Goal: Entertainment & Leisure: Consume media (video, audio)

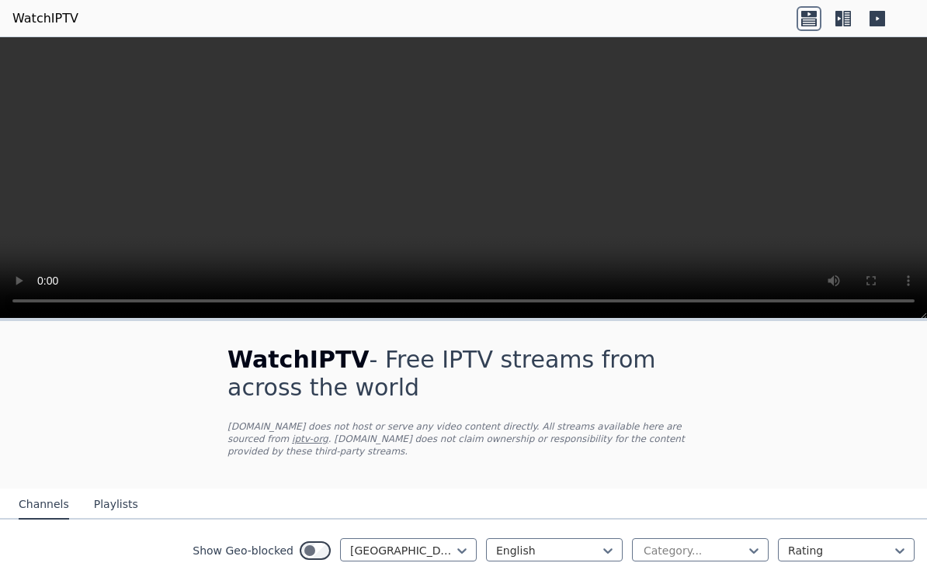
click at [458, 171] on video at bounding box center [463, 178] width 927 height 282
click at [543, 183] on video at bounding box center [463, 178] width 927 height 282
click at [916, 50] on video at bounding box center [463, 178] width 927 height 282
click at [909, 52] on video at bounding box center [463, 178] width 927 height 282
click at [326, 183] on video at bounding box center [463, 178] width 927 height 282
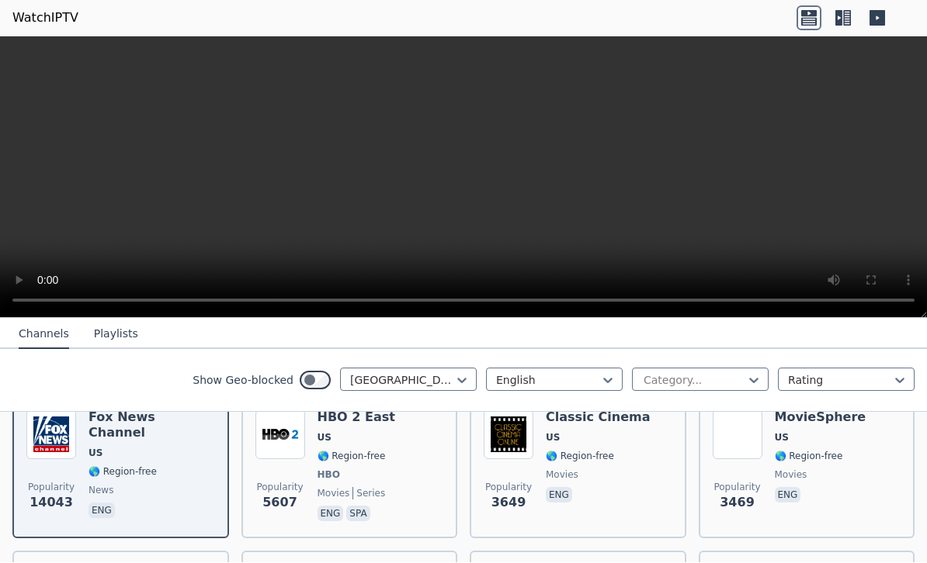
scroll to position [183, 0]
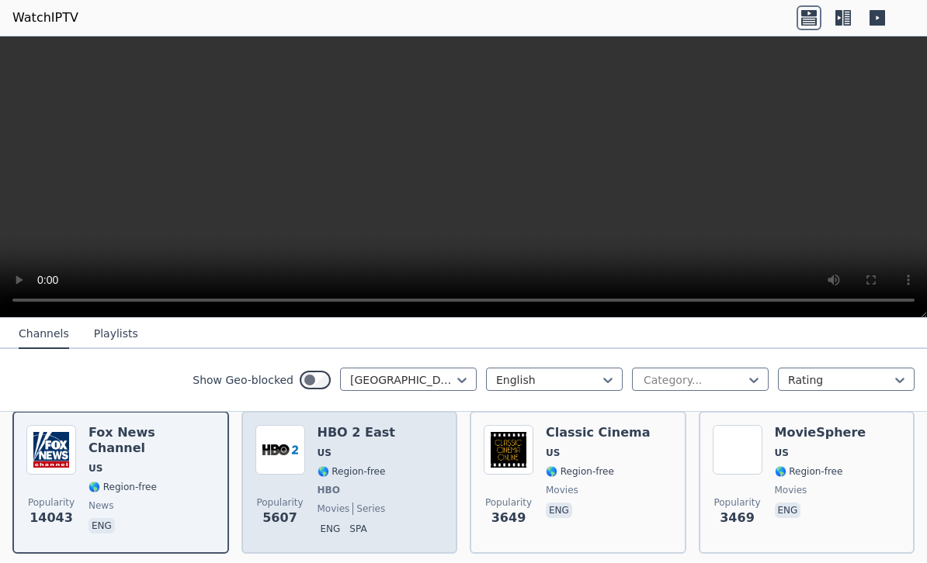
click at [355, 445] on div "HBO 2 East US 🌎 Region-free HBO movies series eng spa" at bounding box center [356, 483] width 78 height 115
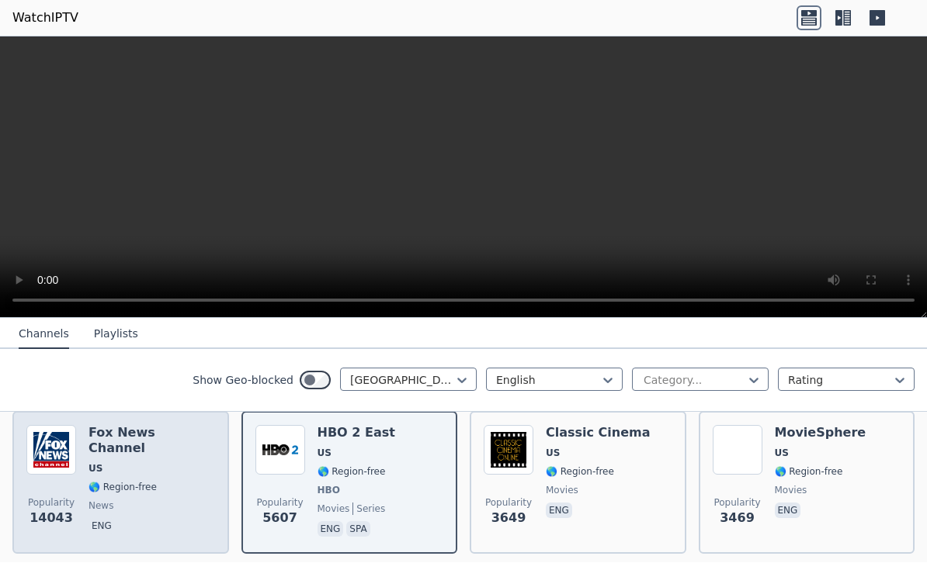
click at [158, 500] on span "news" at bounding box center [151, 506] width 126 height 12
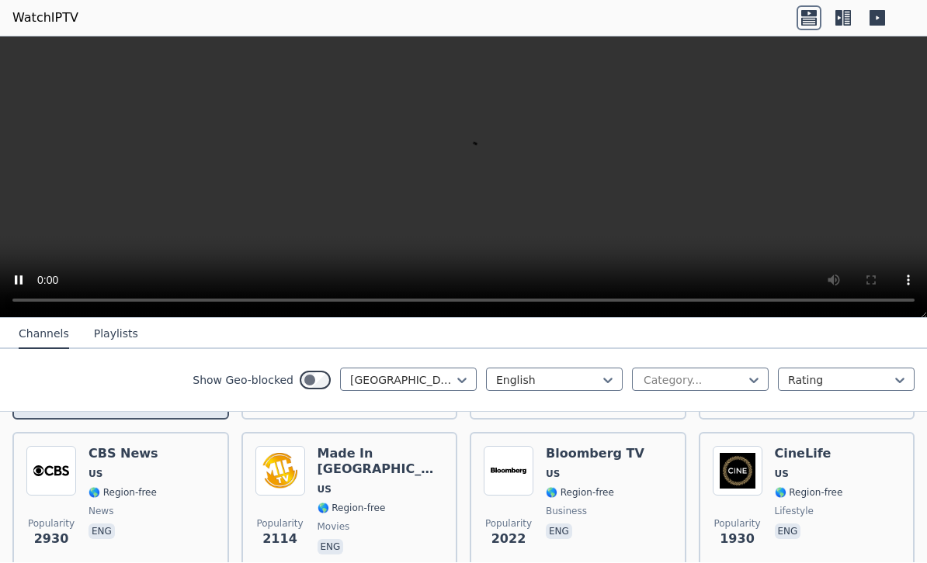
scroll to position [320, 0]
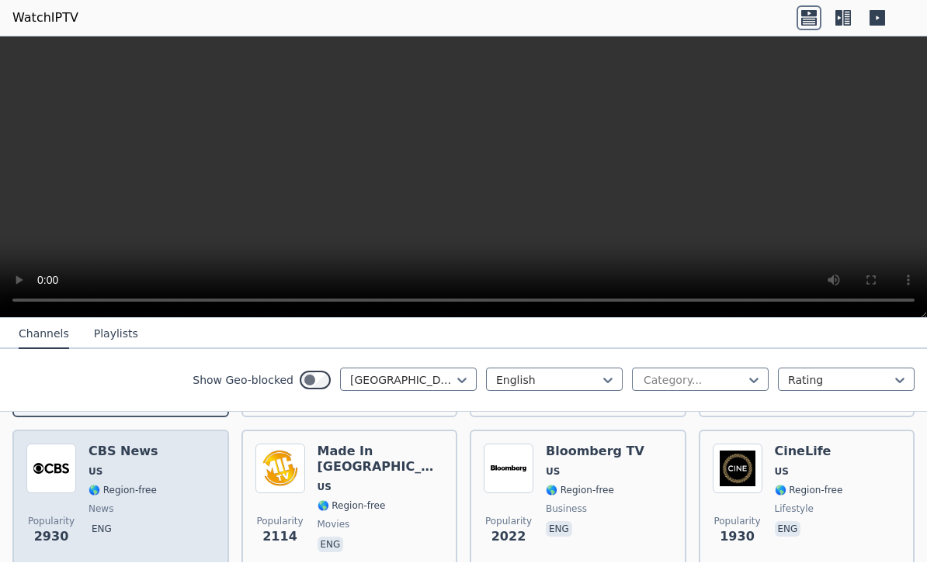
click at [155, 479] on div "CBS News US 🌎 Region-free news eng" at bounding box center [123, 501] width 70 height 112
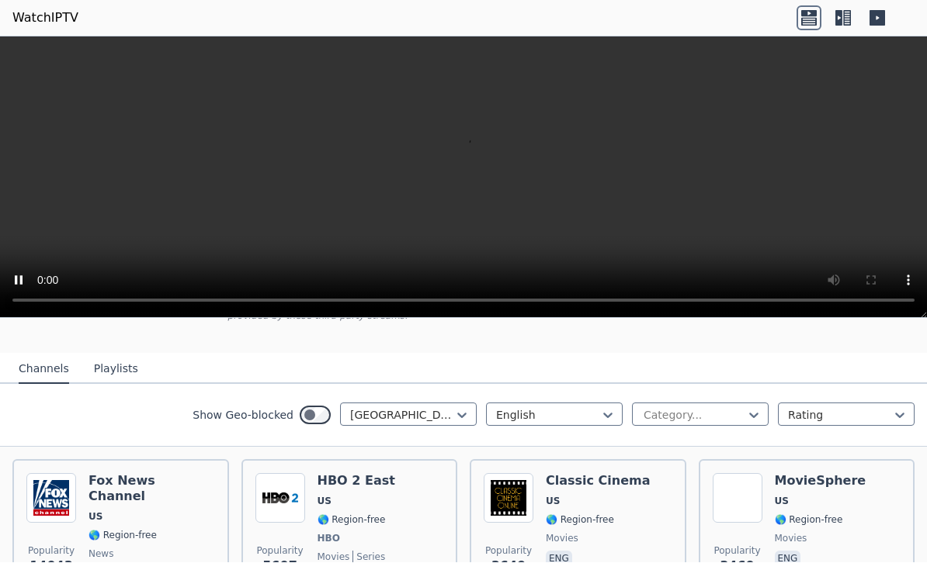
scroll to position [168, 0]
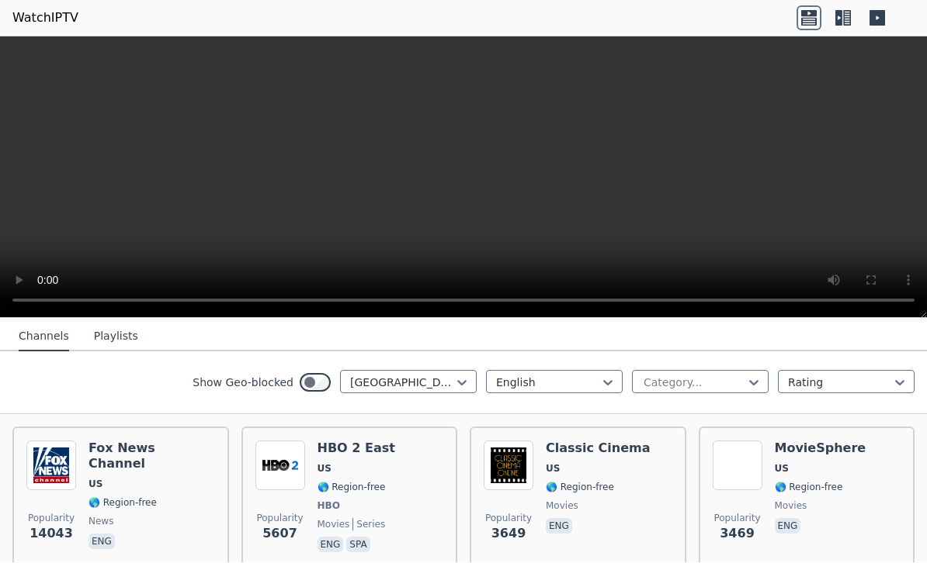
click at [686, 396] on div "Show Geo-blocked [GEOGRAPHIC_DATA] English Category... Rating" at bounding box center [463, 383] width 927 height 63
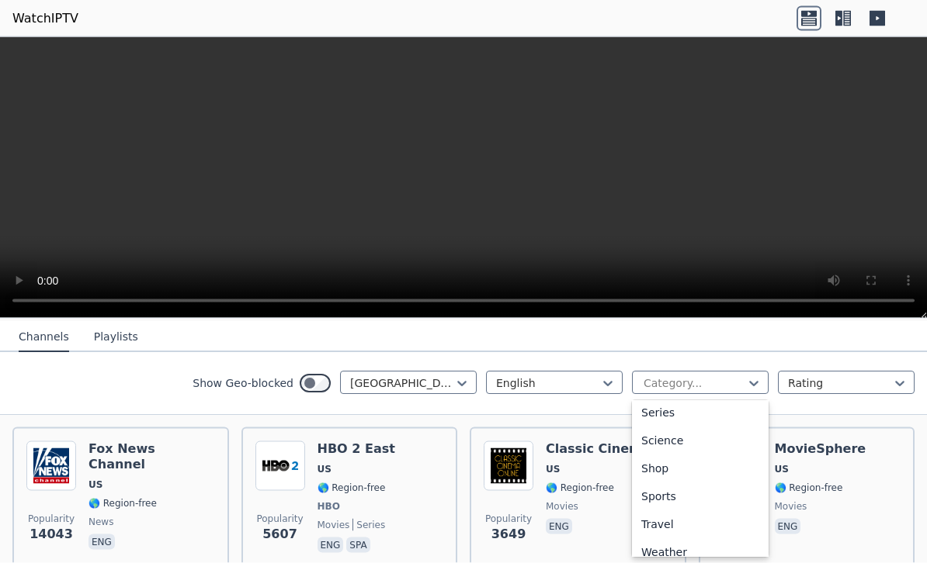
scroll to position [594, 0]
click at [652, 499] on div "Sports" at bounding box center [700, 494] width 137 height 28
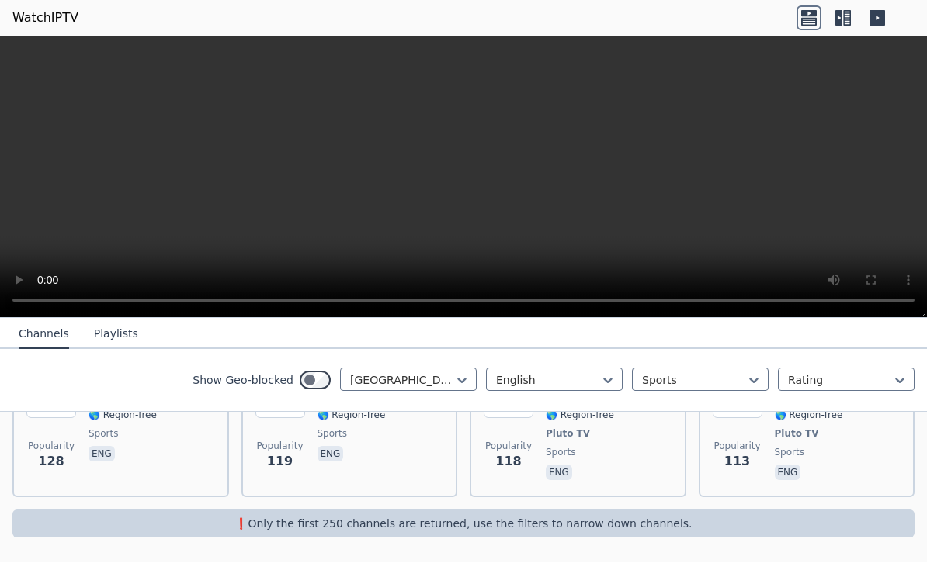
scroll to position [1006, 0]
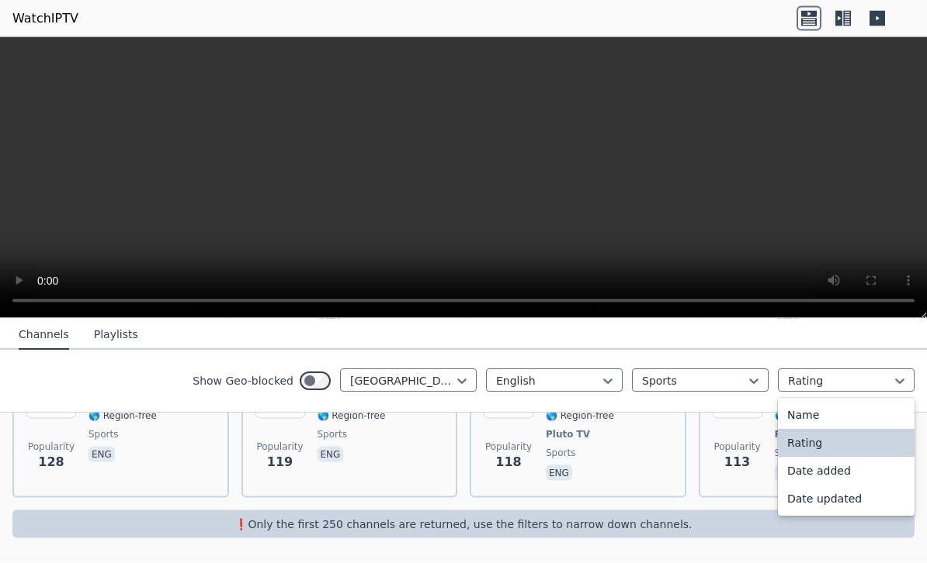
click at [871, 407] on div "Name" at bounding box center [846, 415] width 137 height 28
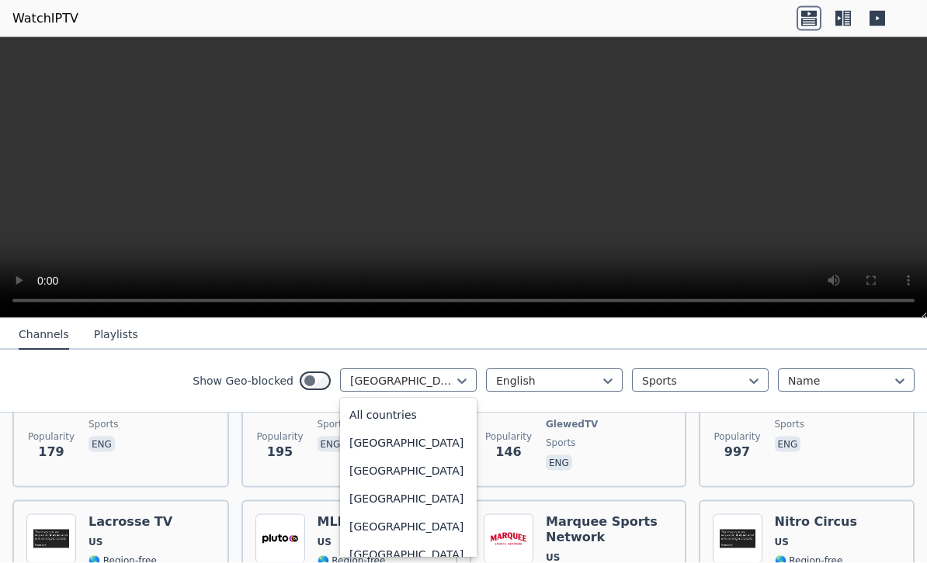
scroll to position [5329, 0]
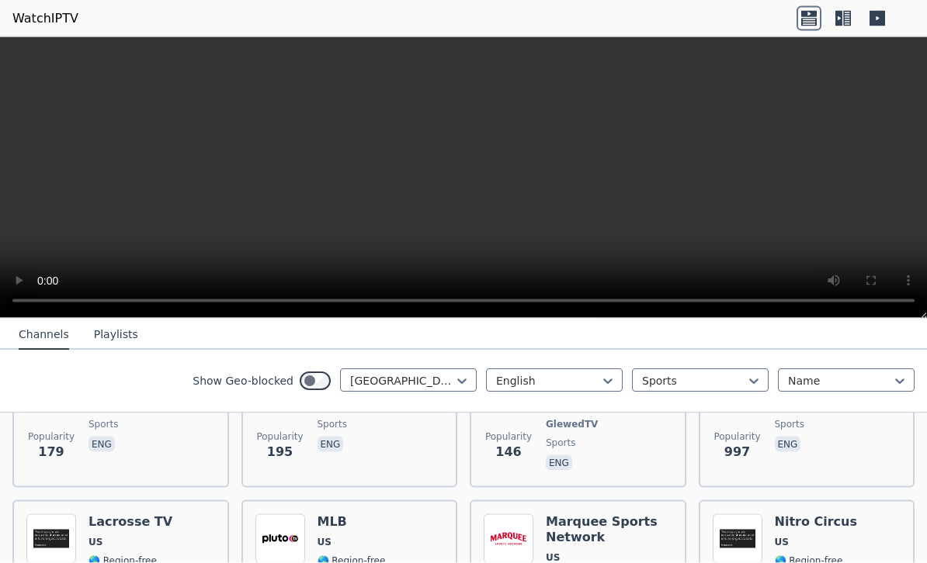
click at [109, 348] on button "Playlists" at bounding box center [116, 334] width 44 height 29
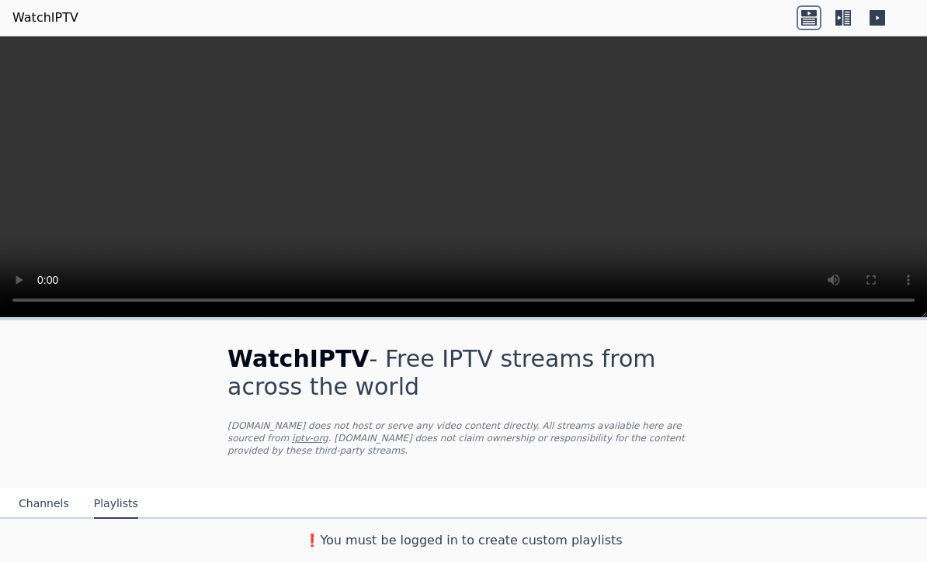
click at [40, 502] on button "Channels" at bounding box center [44, 504] width 50 height 29
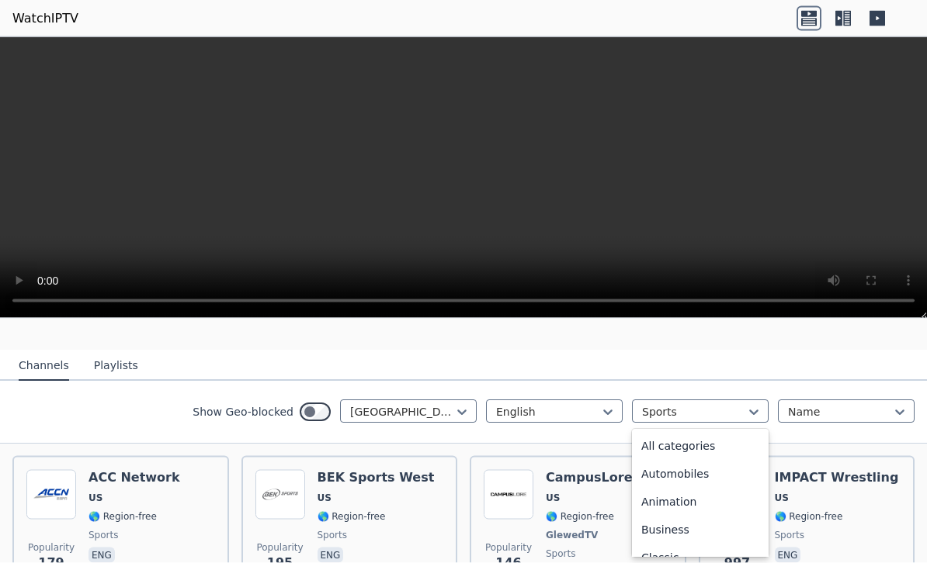
scroll to position [478, 0]
click at [700, 447] on div "News" at bounding box center [700, 443] width 137 height 28
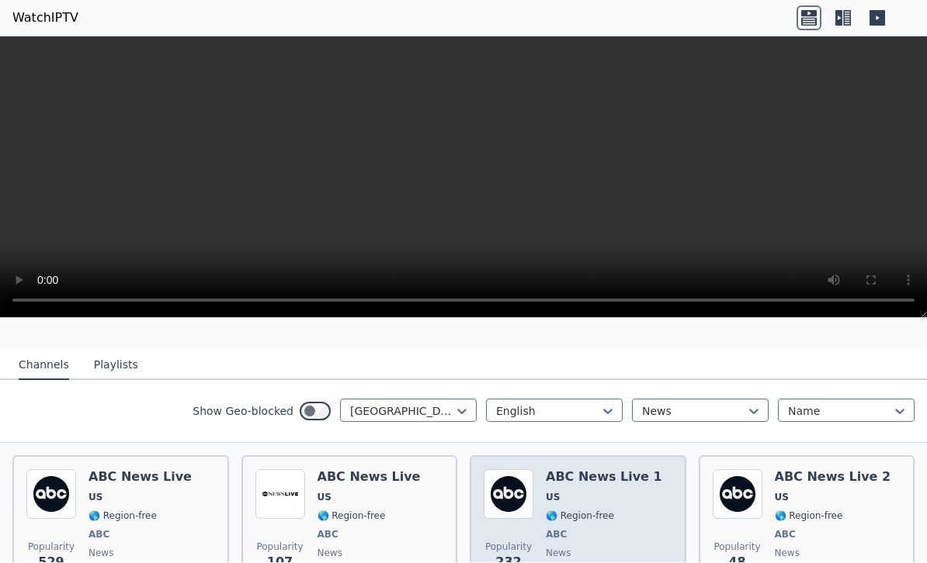
click at [646, 485] on div "Popularity 232 ABC News Live 1 US 🌎 Region-free ABC news eng" at bounding box center [577, 527] width 189 height 115
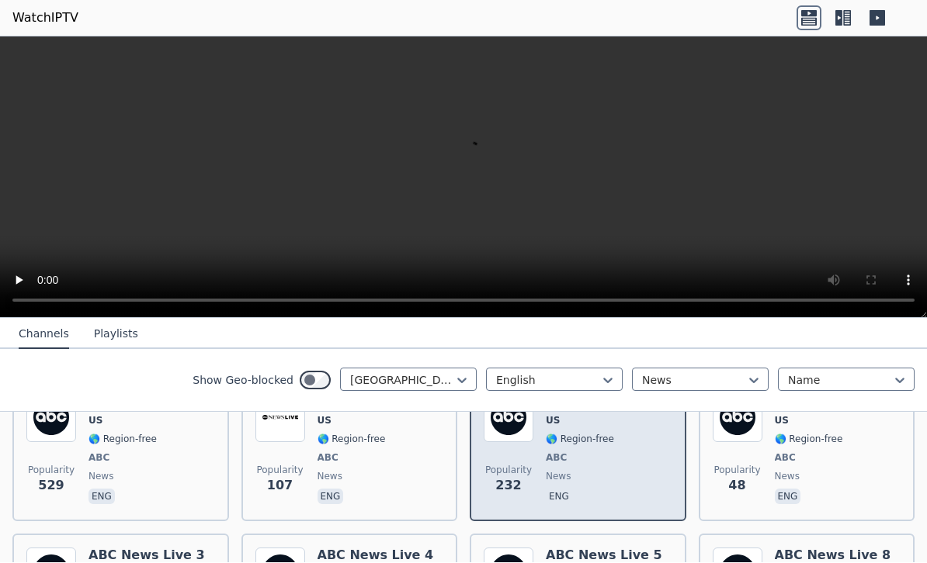
scroll to position [222, 0]
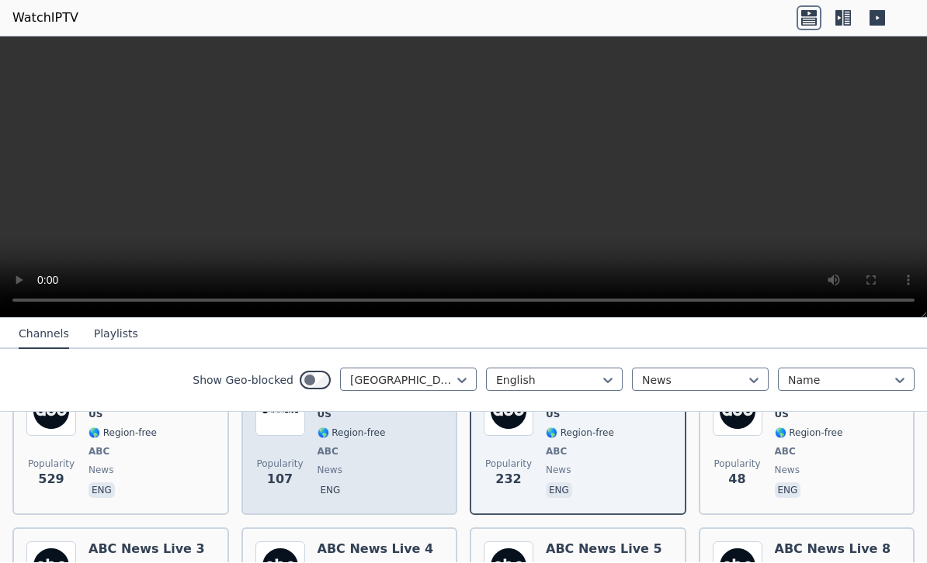
click at [365, 469] on span "news" at bounding box center [368, 471] width 103 height 12
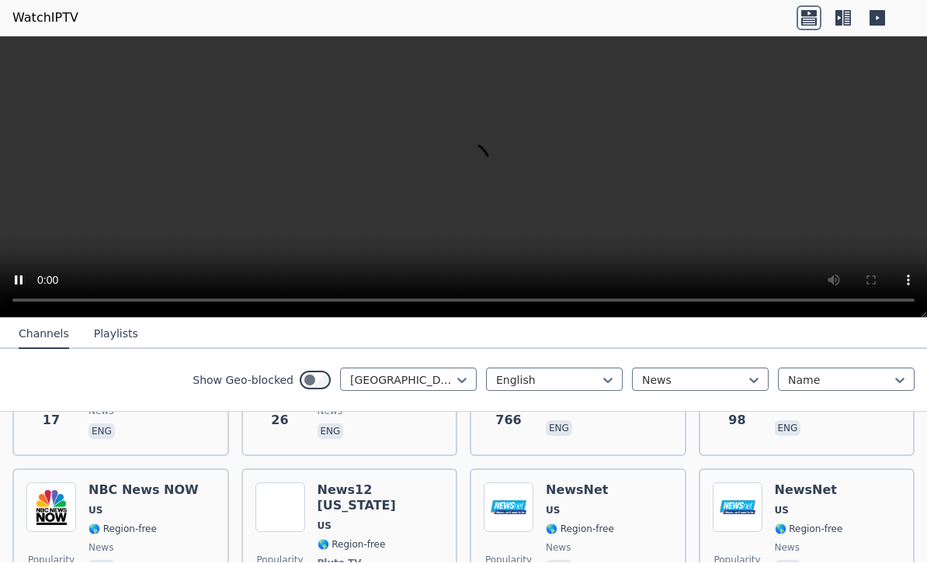
scroll to position [2553, 0]
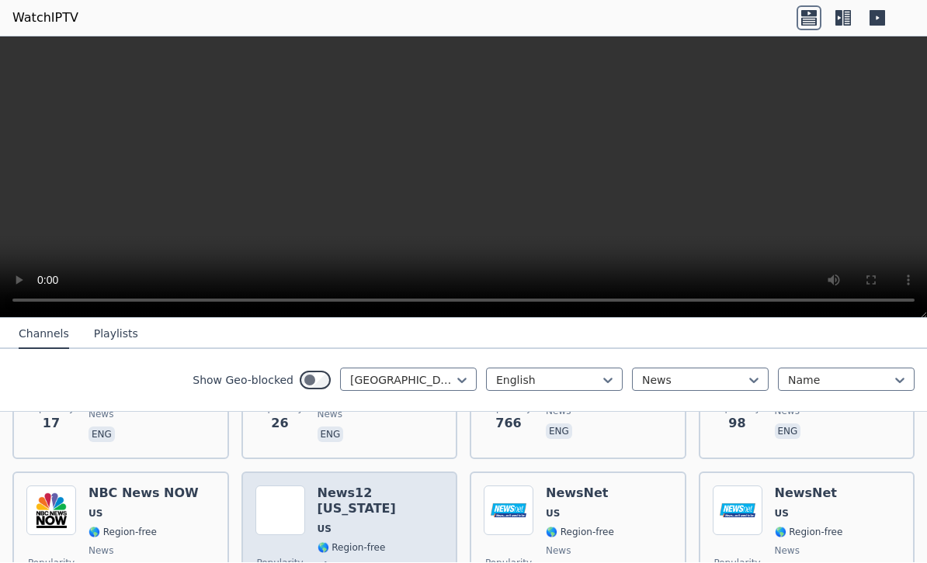
click at [392, 561] on span "Pluto TV" at bounding box center [380, 567] width 126 height 12
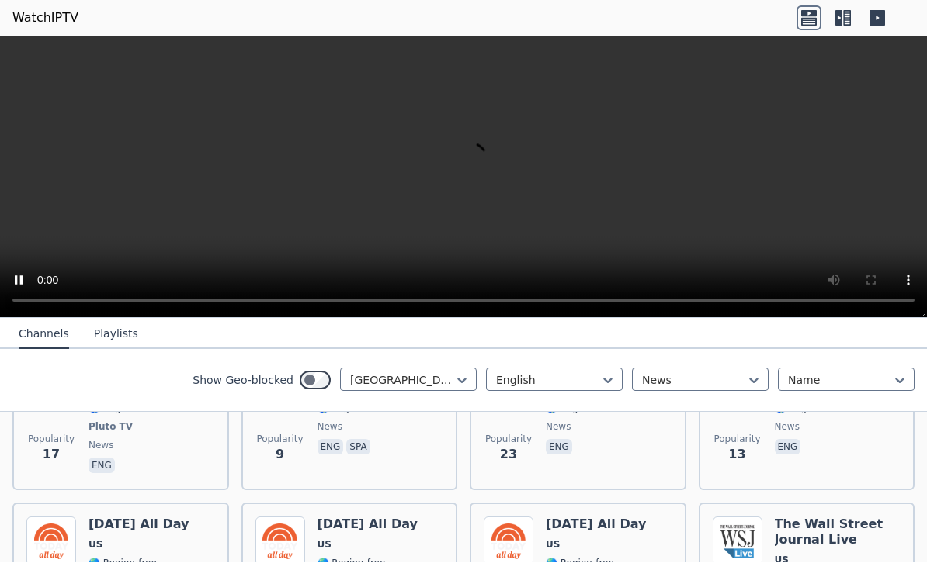
scroll to position [3308, 0]
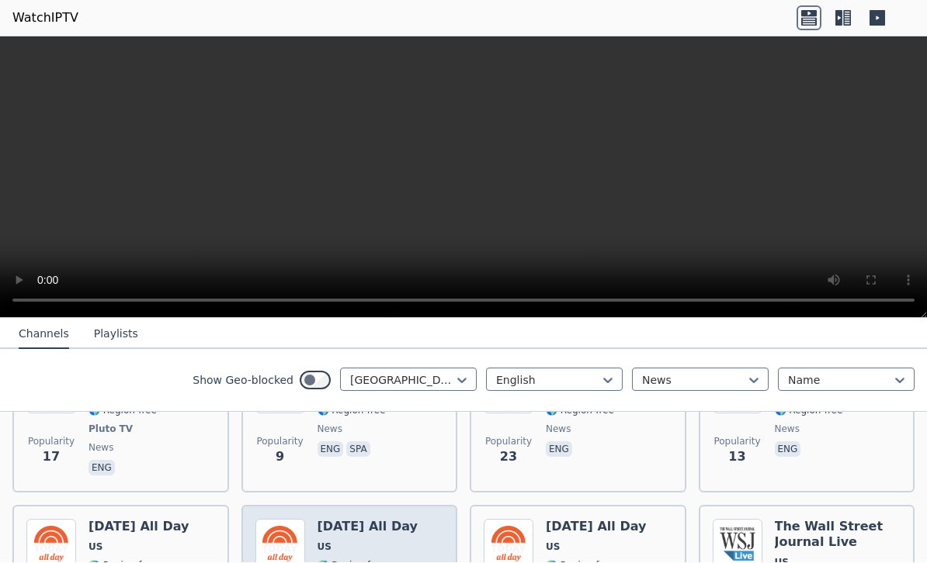
click at [278, 520] on img at bounding box center [280, 545] width 50 height 50
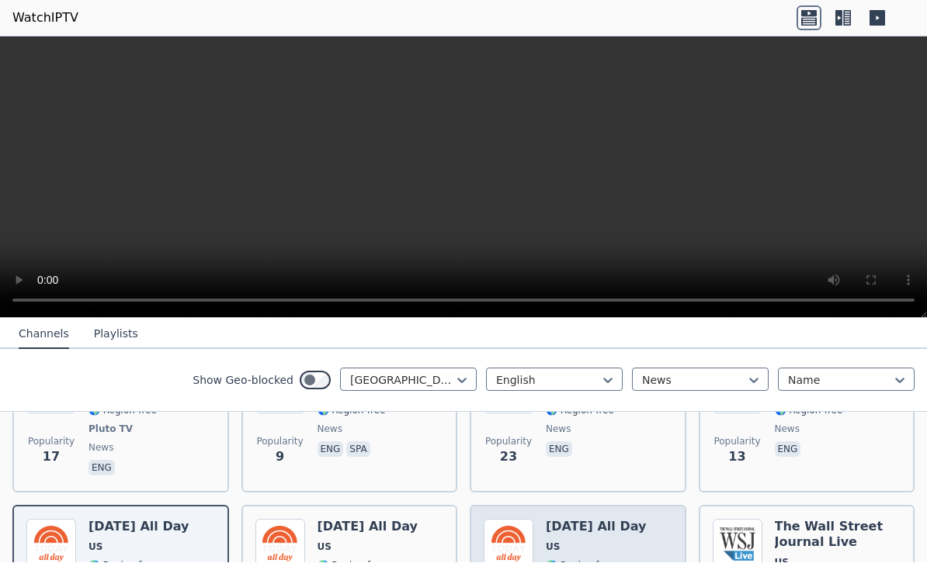
click at [586, 560] on span "🌎 Region-free" at bounding box center [580, 566] width 68 height 12
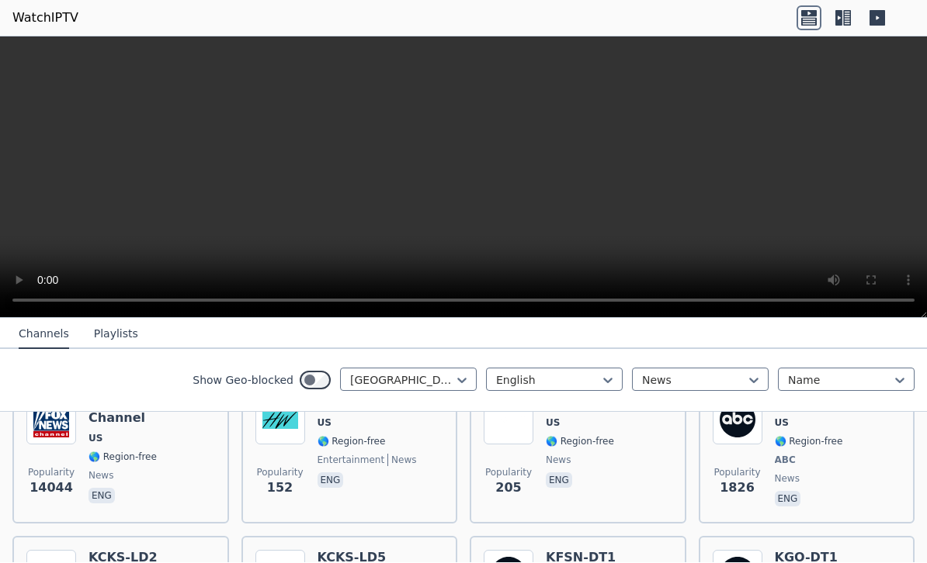
click at [839, 20] on icon at bounding box center [838, 19] width 7 height 16
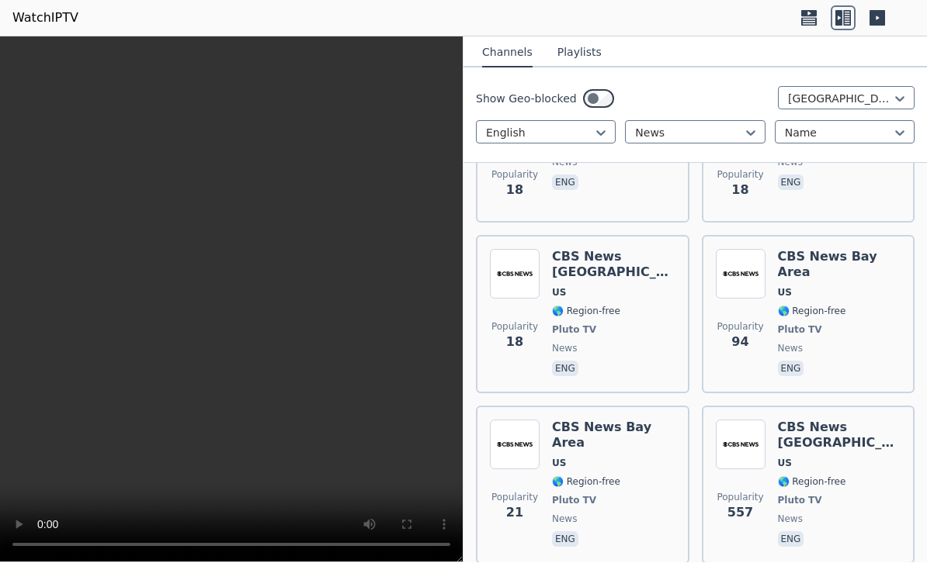
scroll to position [2139, 0]
click at [881, 17] on icon at bounding box center [877, 19] width 16 height 16
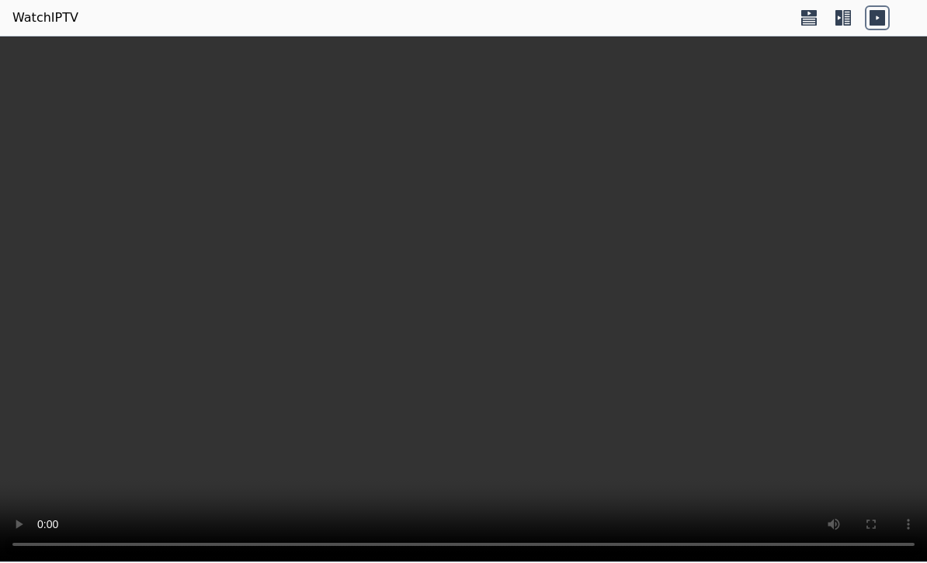
click at [836, 18] on icon at bounding box center [838, 19] width 7 height 16
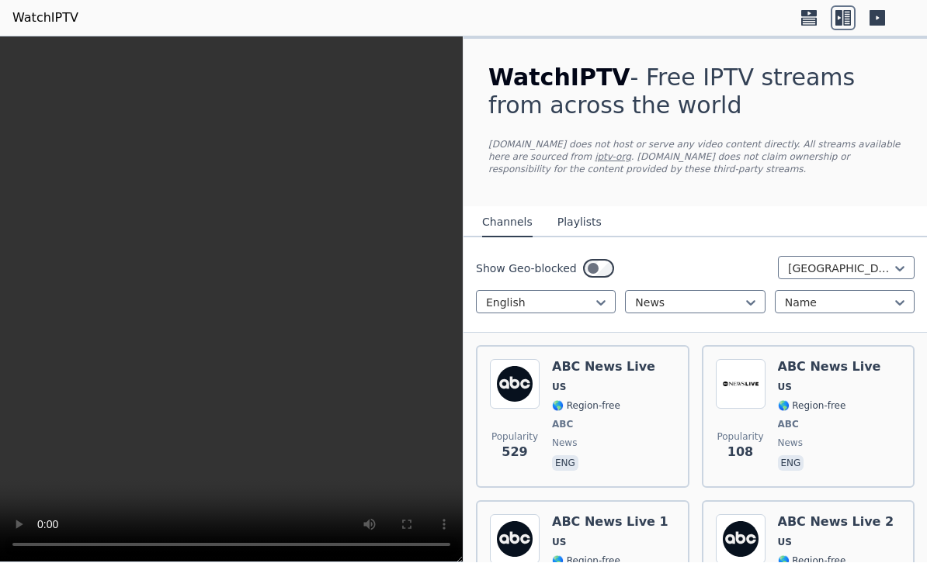
scroll to position [0, 0]
click at [732, 322] on div "Show Geo-blocked [GEOGRAPHIC_DATA] English News Name" at bounding box center [694, 285] width 463 height 95
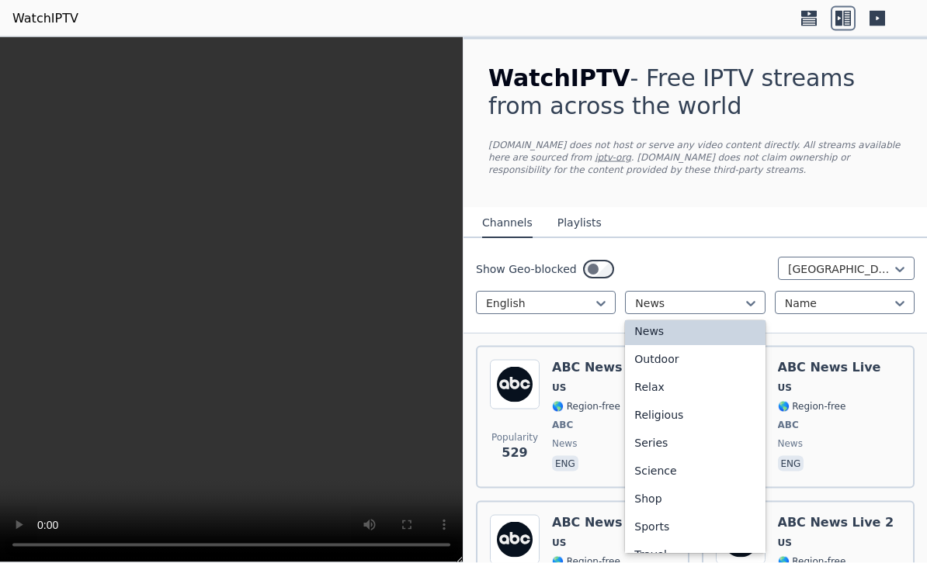
scroll to position [476, 0]
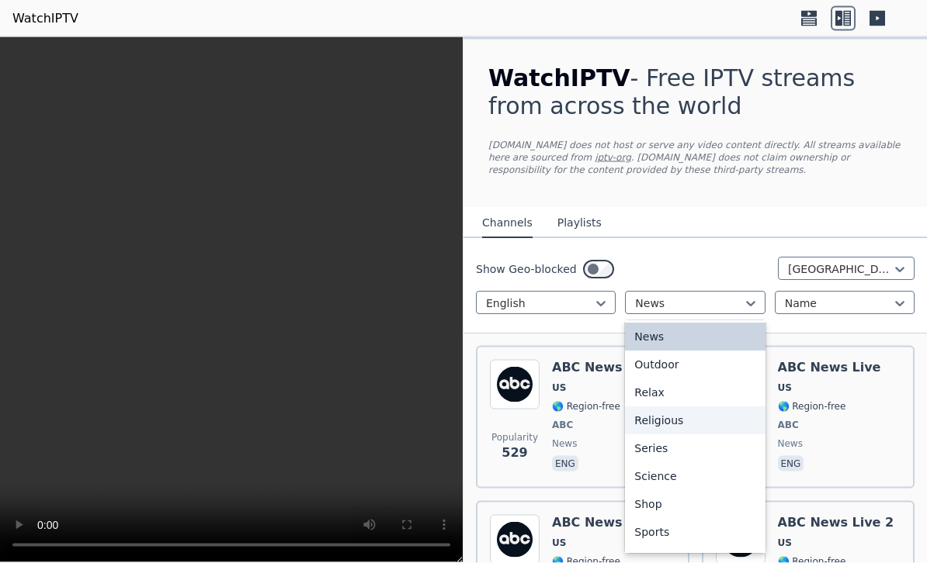
click at [716, 421] on div "Religious" at bounding box center [695, 421] width 140 height 28
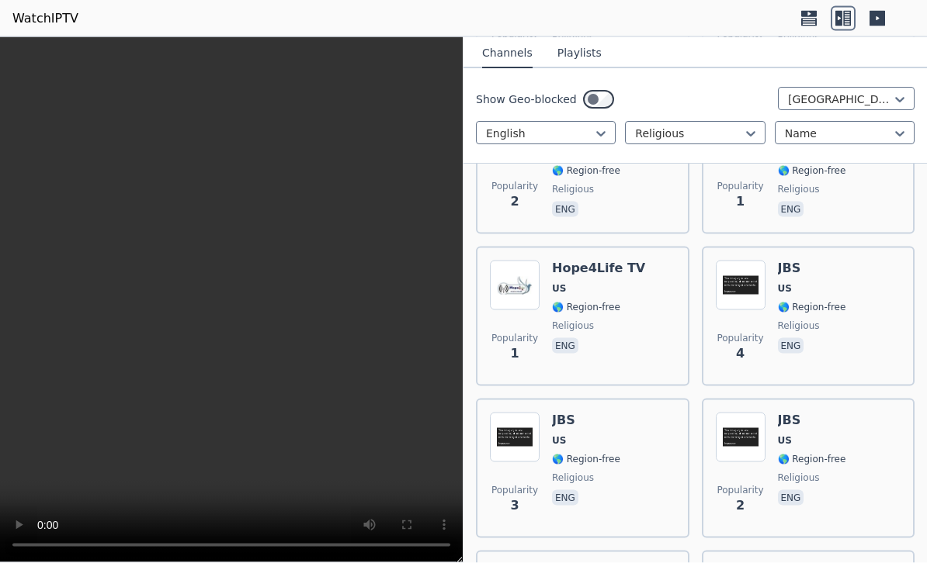
scroll to position [3557, 0]
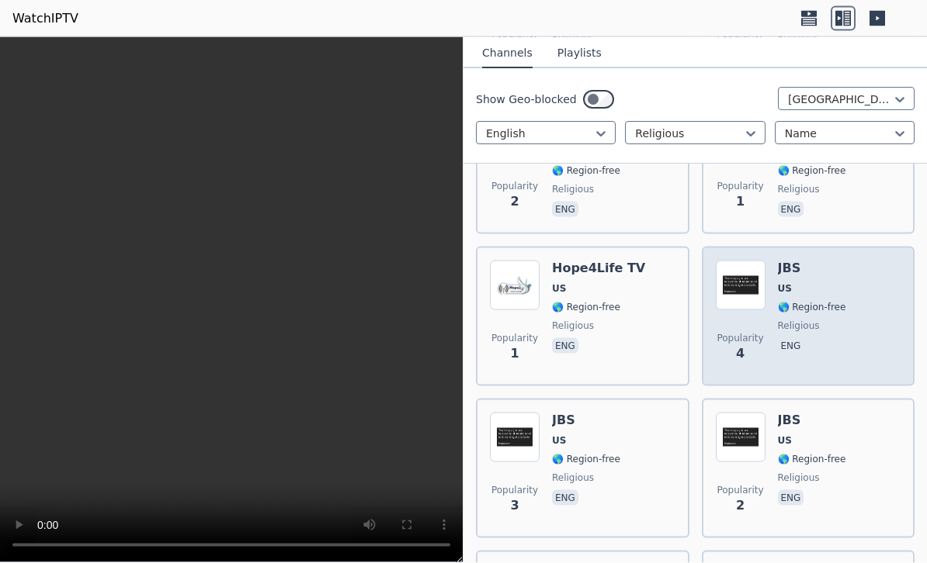
click at [888, 289] on div "Popularity 4 JBS US 🌎 Region-free religious eng" at bounding box center [807, 317] width 185 height 112
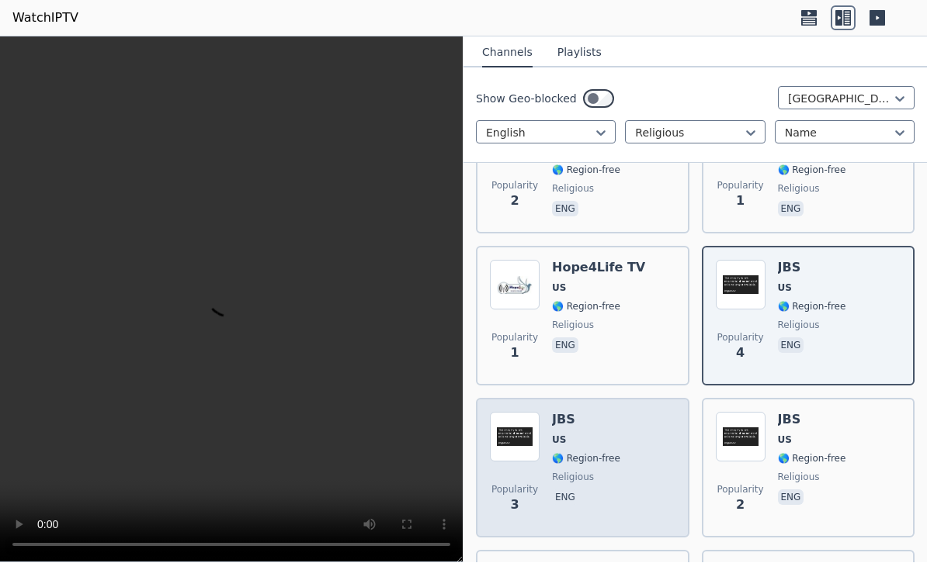
click at [640, 413] on div "Popularity 3 JBS US 🌎 Region-free religious eng" at bounding box center [582, 469] width 185 height 112
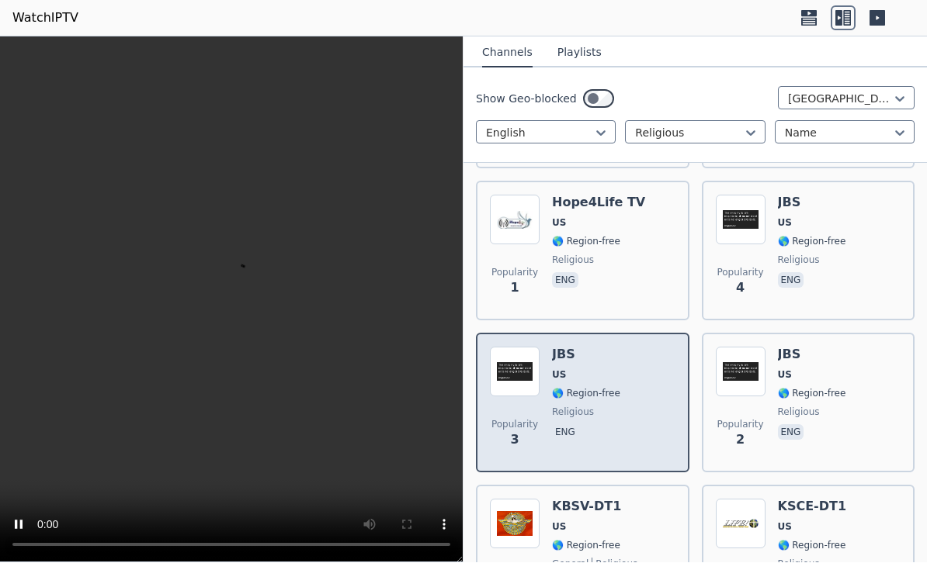
scroll to position [3623, 0]
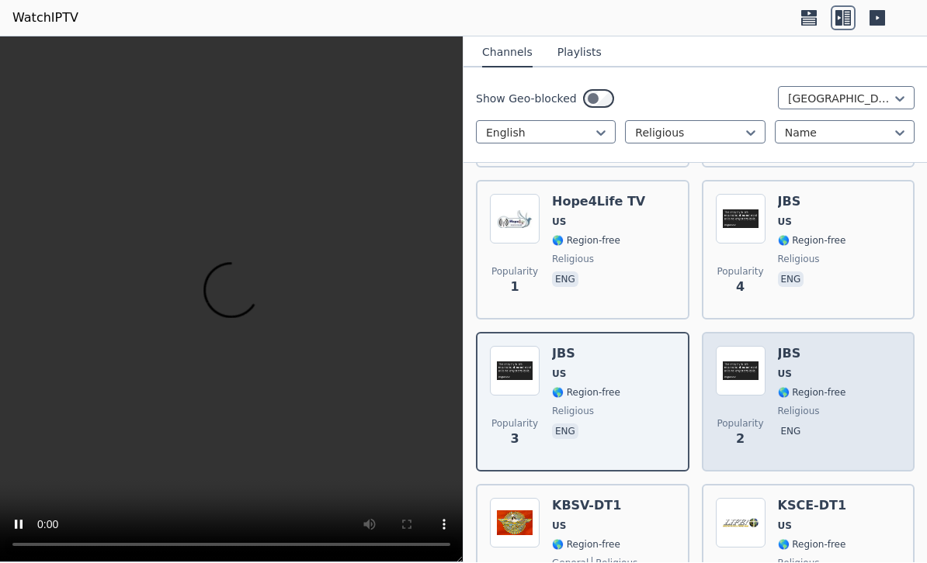
click at [871, 375] on div "Popularity 2 JBS US 🌎 Region-free religious eng" at bounding box center [807, 403] width 185 height 112
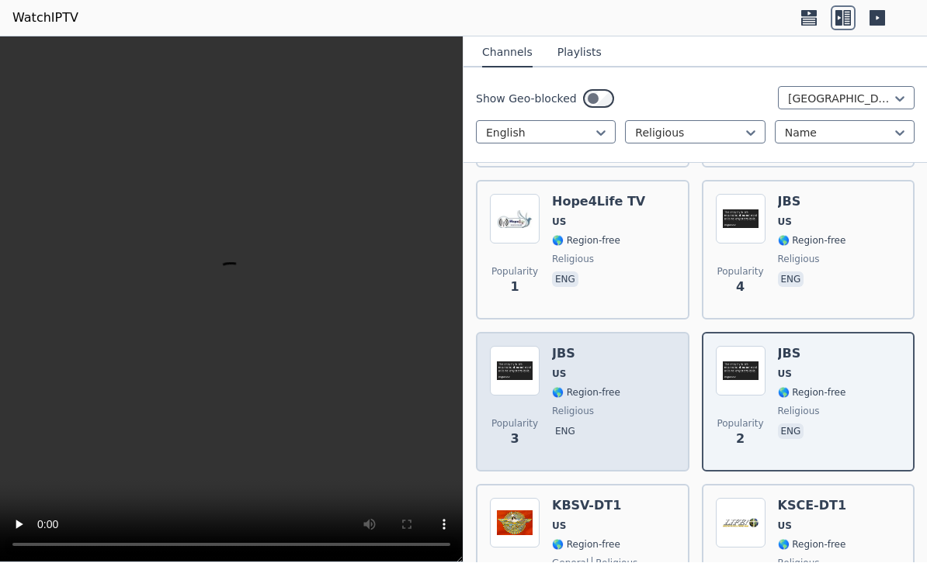
click at [635, 347] on div "Popularity 3 JBS US 🌎 Region-free religious eng" at bounding box center [582, 403] width 185 height 112
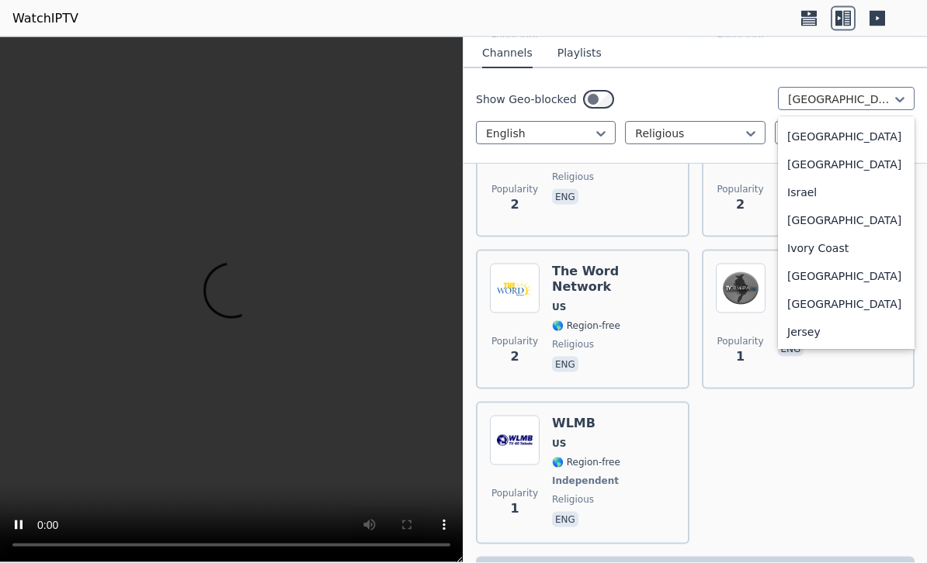
scroll to position [2482, 0]
click at [814, 207] on div "Israel" at bounding box center [846, 193] width 137 height 28
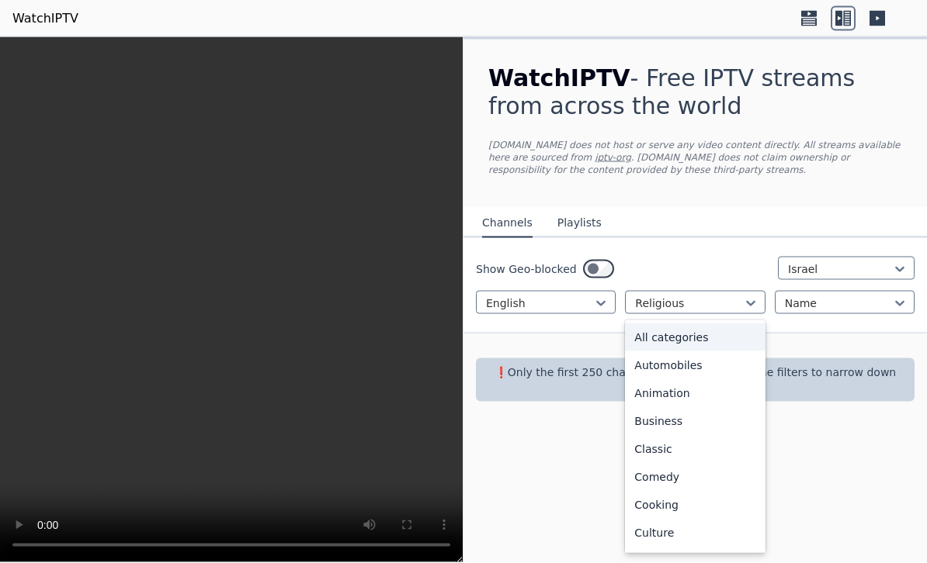
click at [718, 338] on div "All categories" at bounding box center [695, 338] width 140 height 28
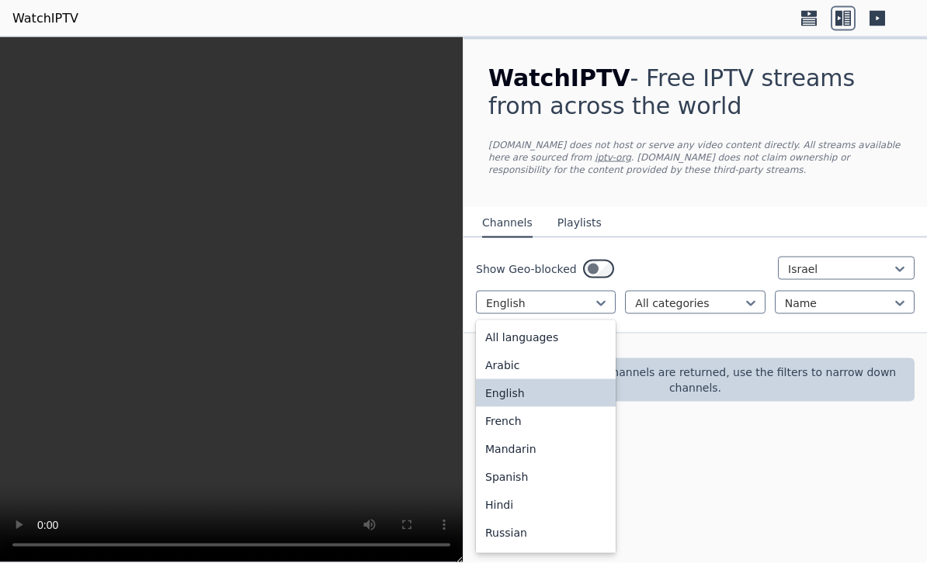
click at [573, 336] on div "All languages" at bounding box center [546, 338] width 140 height 28
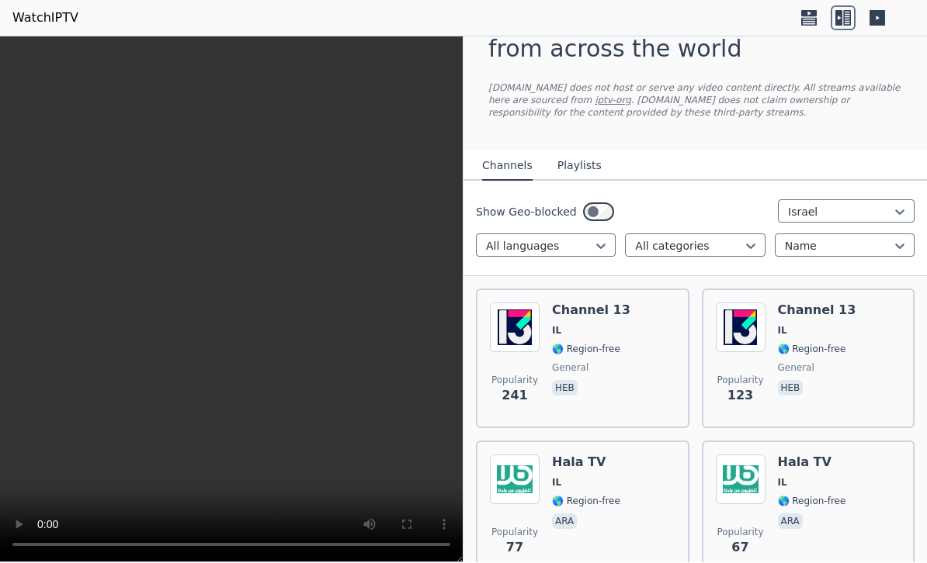
scroll to position [63, 0]
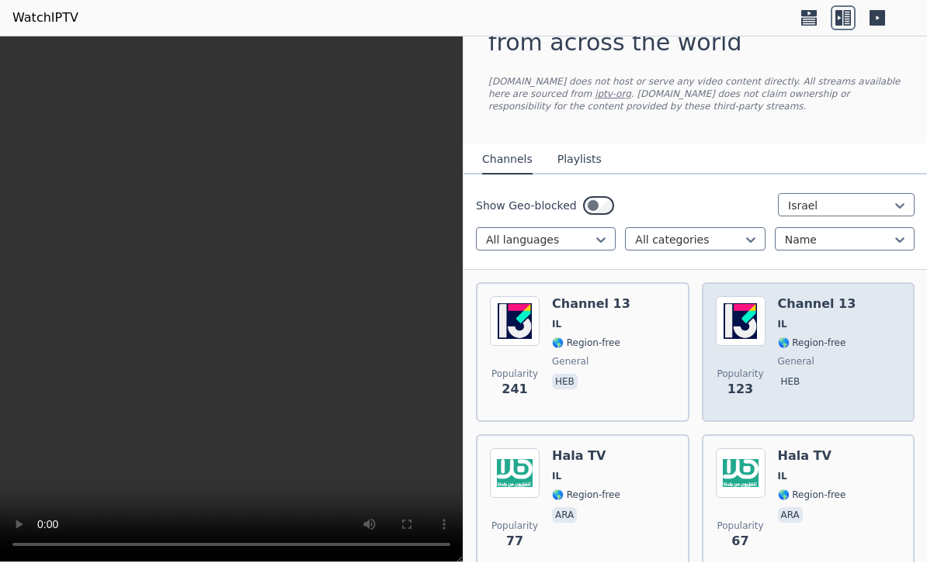
click at [886, 384] on div "Popularity 123 Channel 13 IL 🌎 Region-free general heb" at bounding box center [807, 353] width 185 height 112
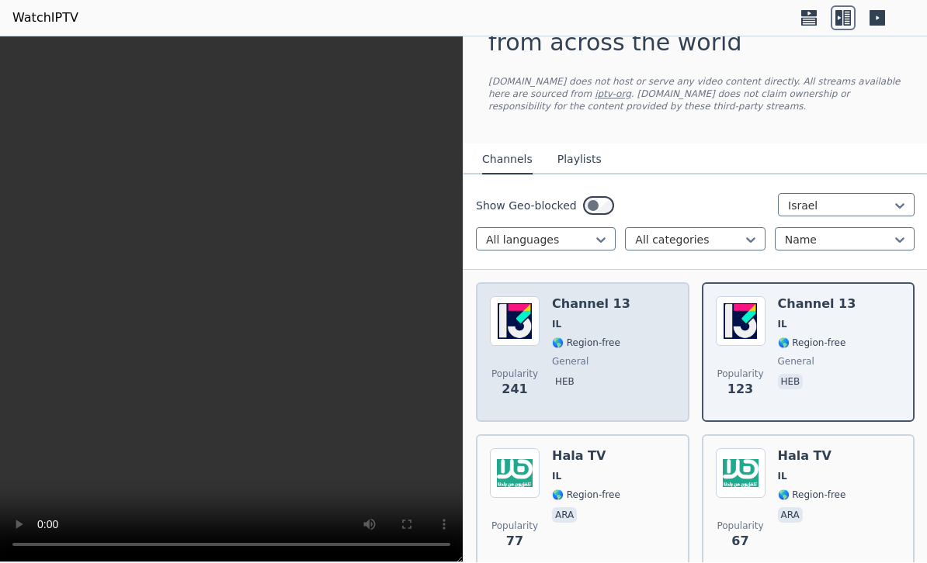
click at [653, 333] on div "Popularity 241 Channel 13 IL 🌎 Region-free general heb" at bounding box center [582, 353] width 185 height 112
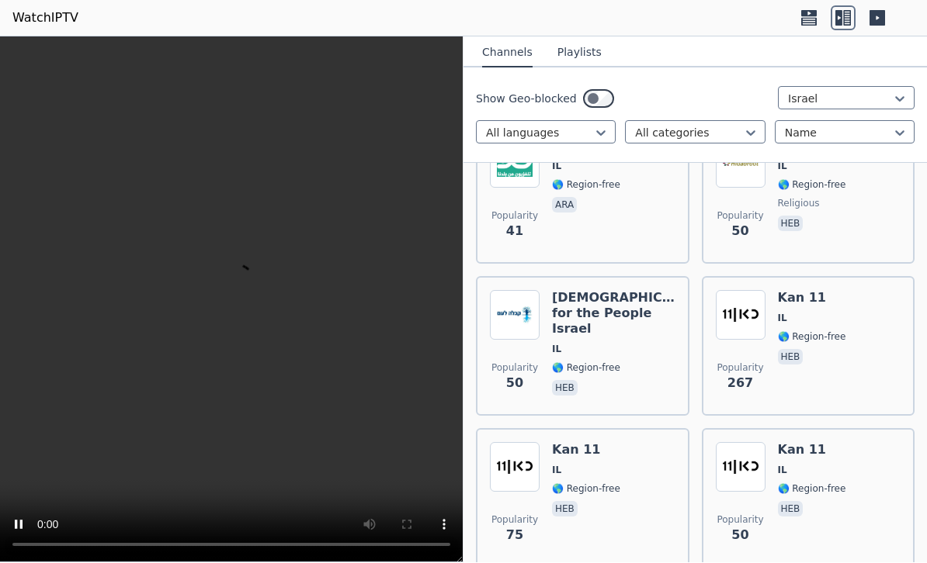
scroll to position [526, 0]
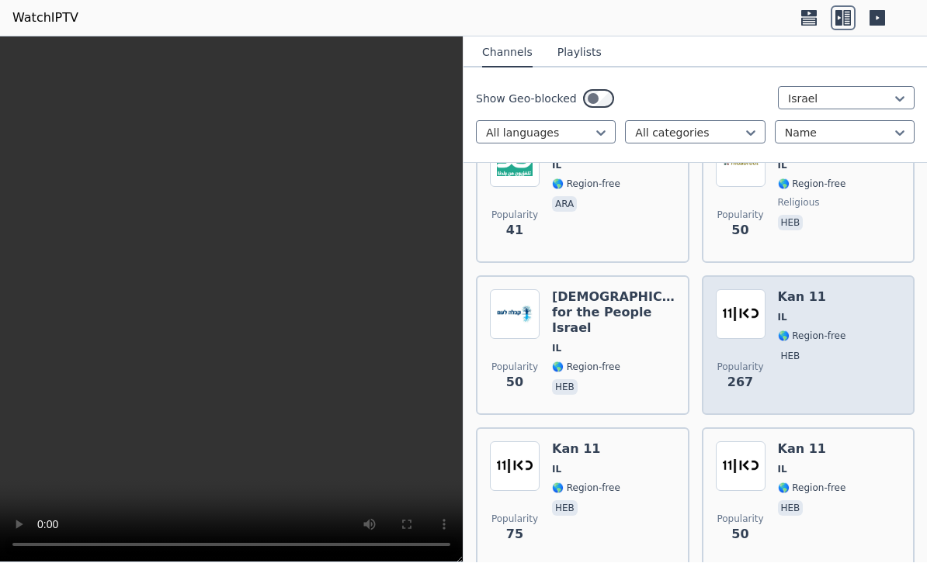
click at [871, 389] on div "Popularity 267 Kan 11 IL 🌎 Region-free heb" at bounding box center [807, 346] width 185 height 112
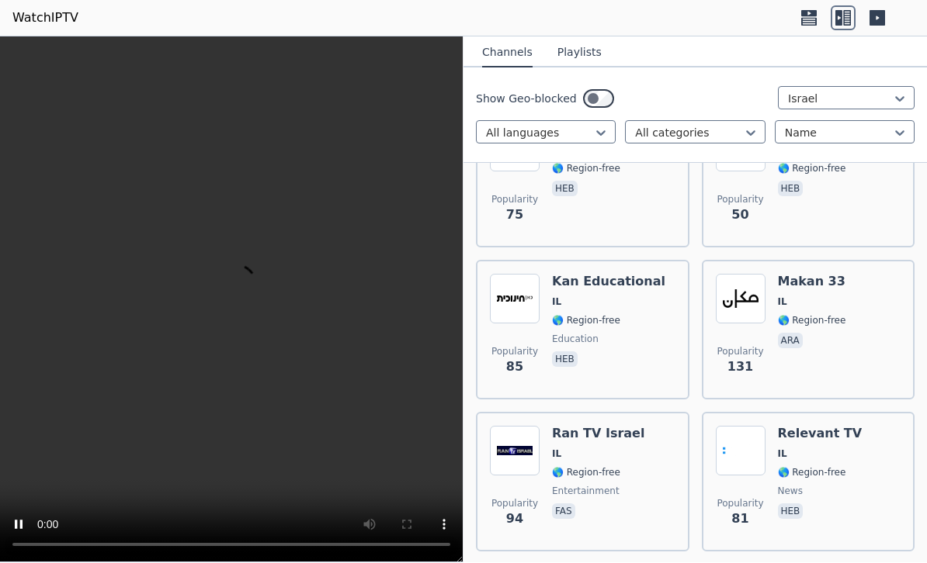
scroll to position [847, 0]
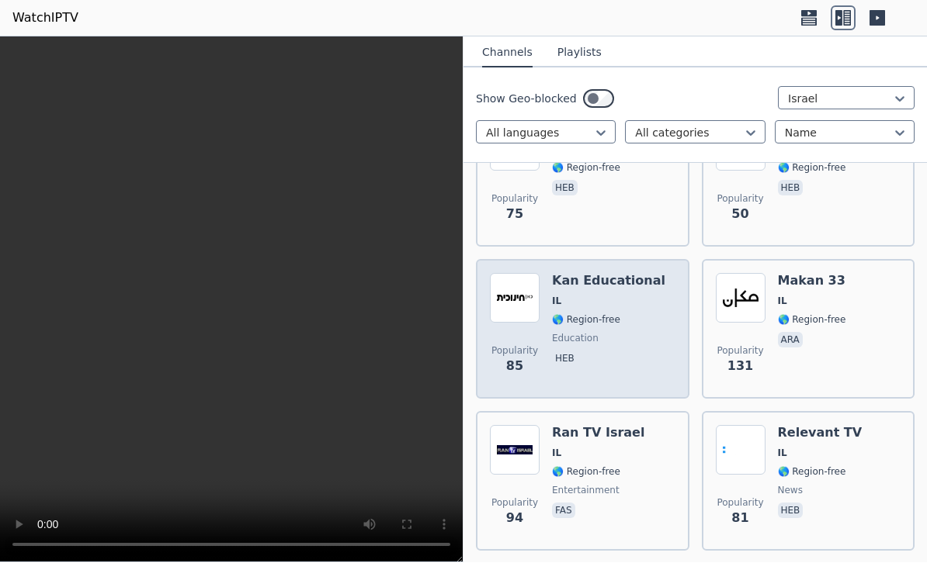
click at [627, 320] on span "🌎 Region-free" at bounding box center [608, 320] width 113 height 12
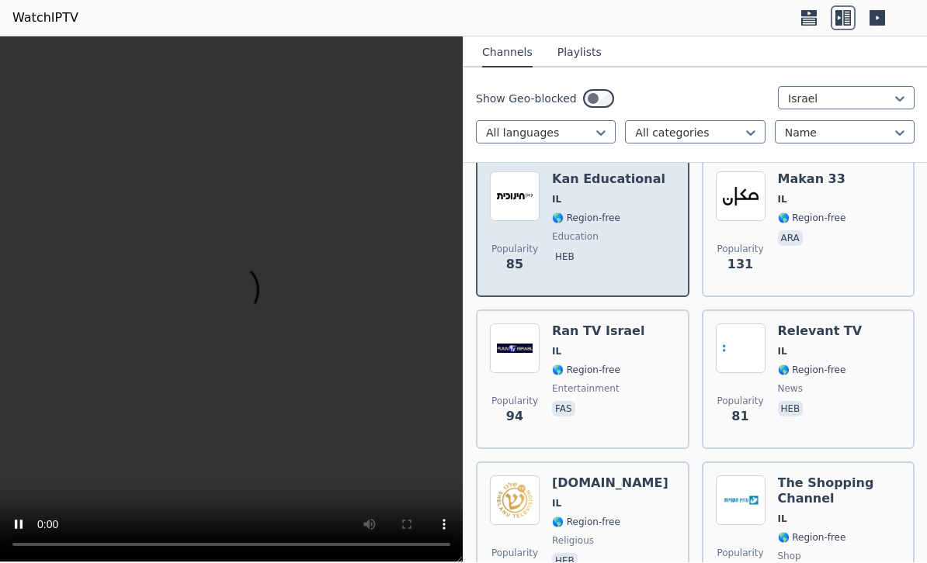
scroll to position [951, 0]
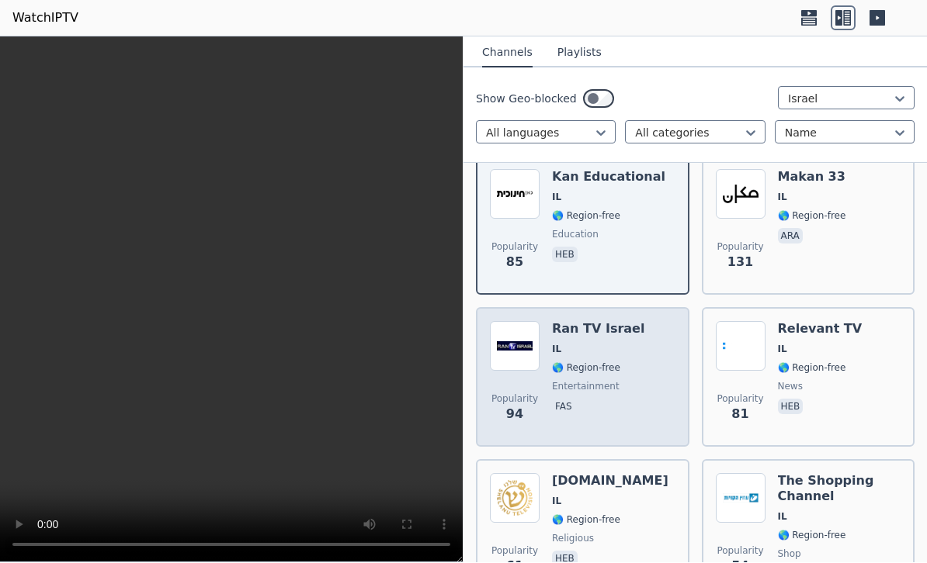
click at [636, 348] on div "Popularity 94 Ran TV Israel IL 🌎 Region-free entertainment fas" at bounding box center [582, 378] width 185 height 112
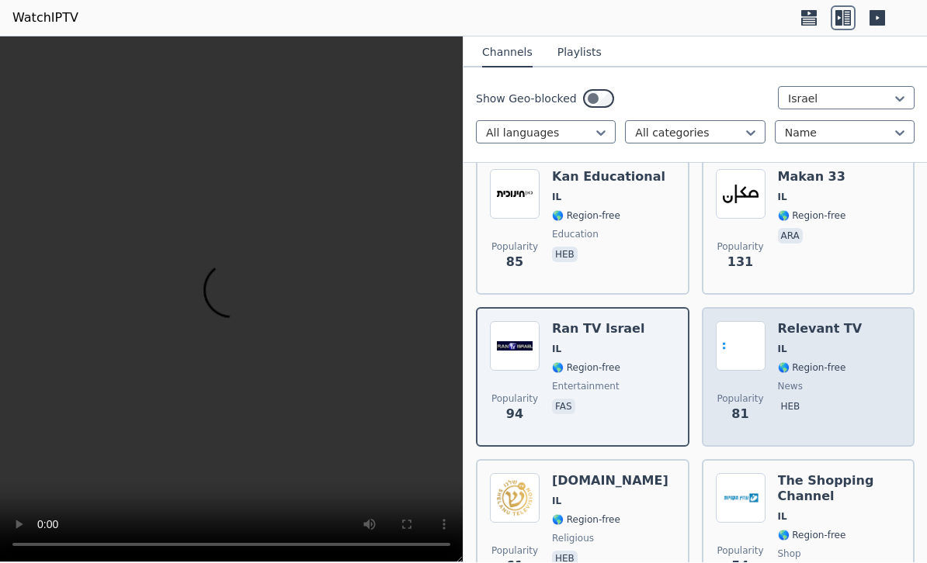
click at [874, 401] on div "Popularity 81 Relevant TV IL 🌎 Region-free news heb" at bounding box center [807, 378] width 185 height 112
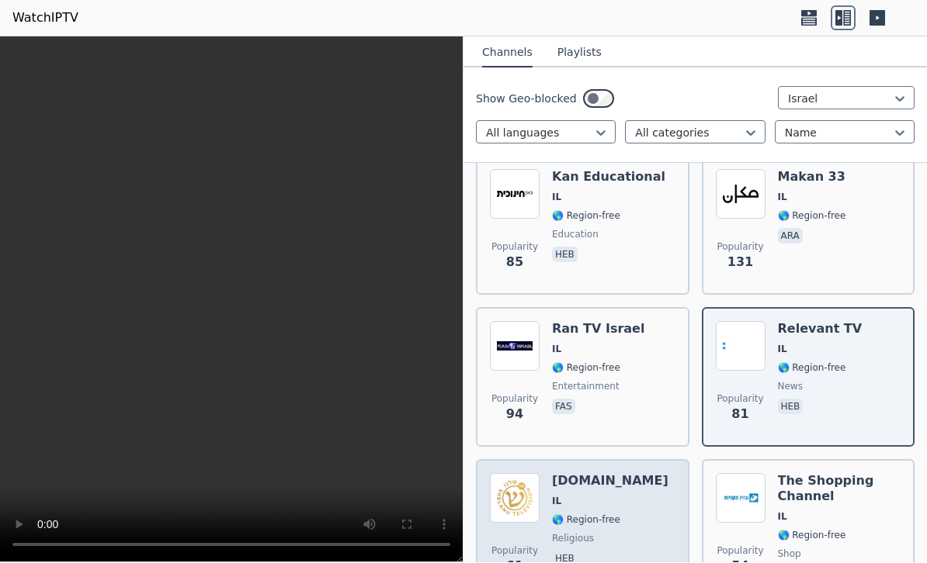
click at [636, 501] on div "Popularity 61 [DOMAIN_NAME] IL 🌎 Region-free religious heb" at bounding box center [582, 530] width 185 height 112
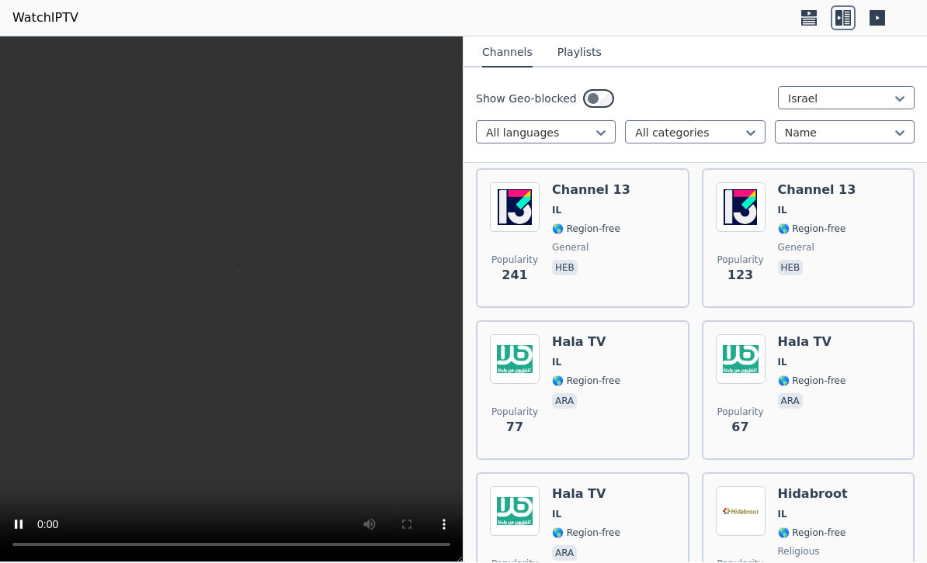
scroll to position [192, 0]
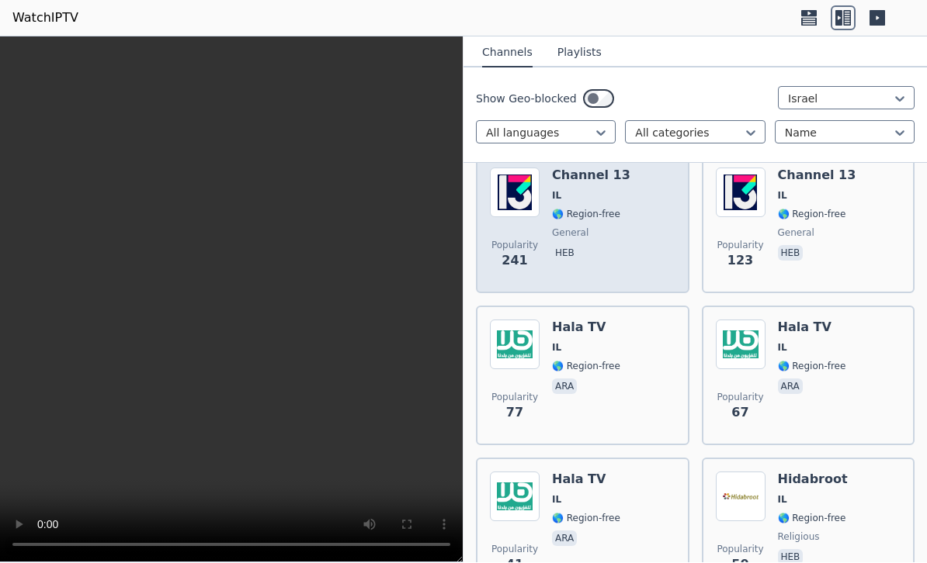
click at [630, 227] on div "Popularity 241 Channel 13 IL 🌎 Region-free general heb" at bounding box center [582, 224] width 185 height 112
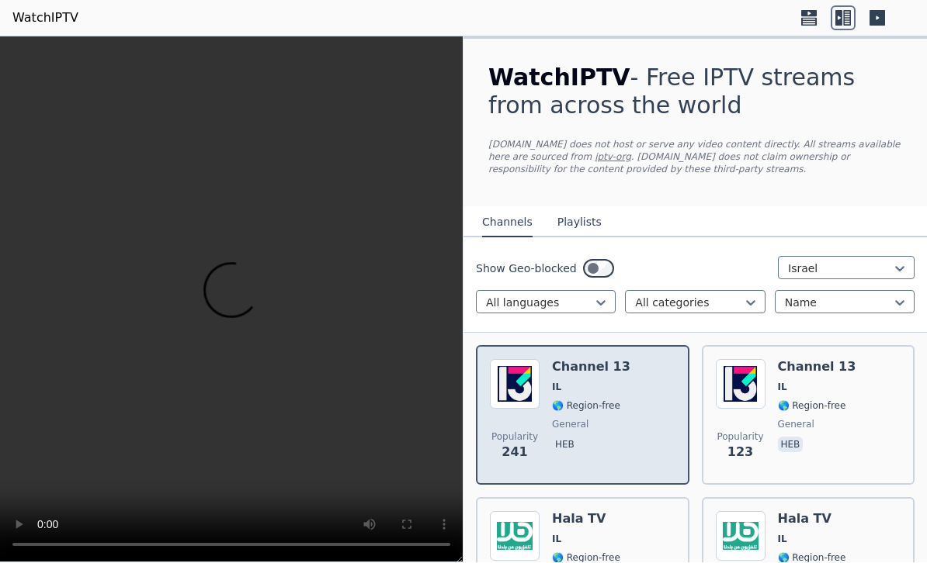
scroll to position [0, 0]
